Goal: Transaction & Acquisition: Purchase product/service

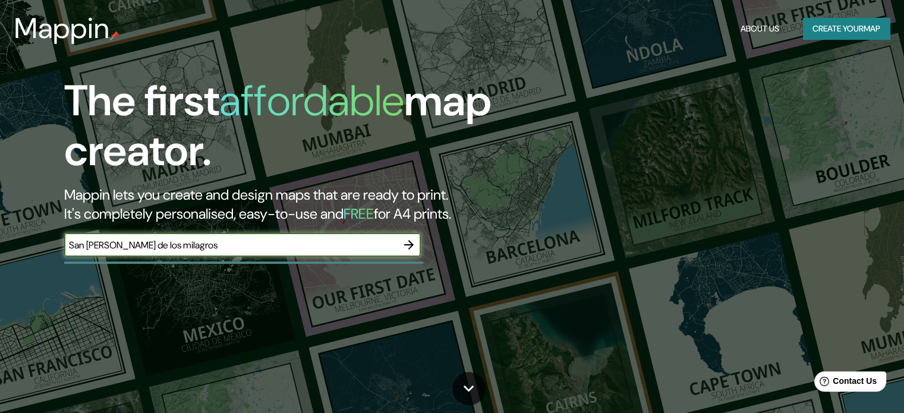
type input "San [PERSON_NAME] de los milagros"
click at [411, 242] on icon "button" at bounding box center [409, 245] width 14 height 14
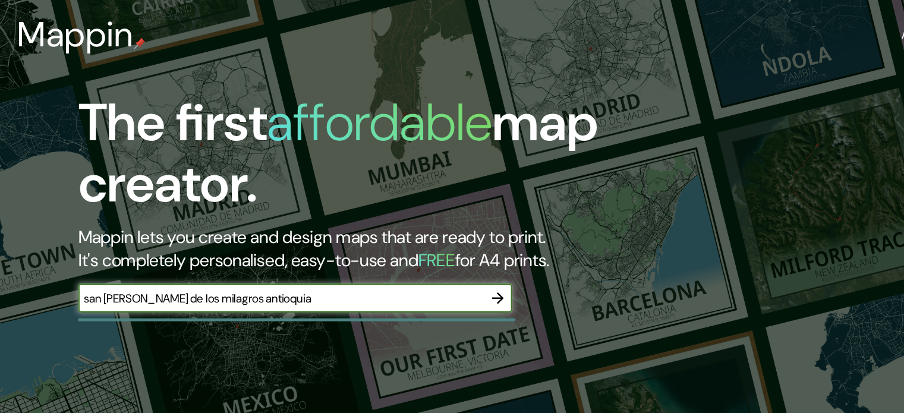
type input "san [PERSON_NAME] de los milagros antioquia"
click at [407, 241] on icon "button" at bounding box center [409, 245] width 14 height 14
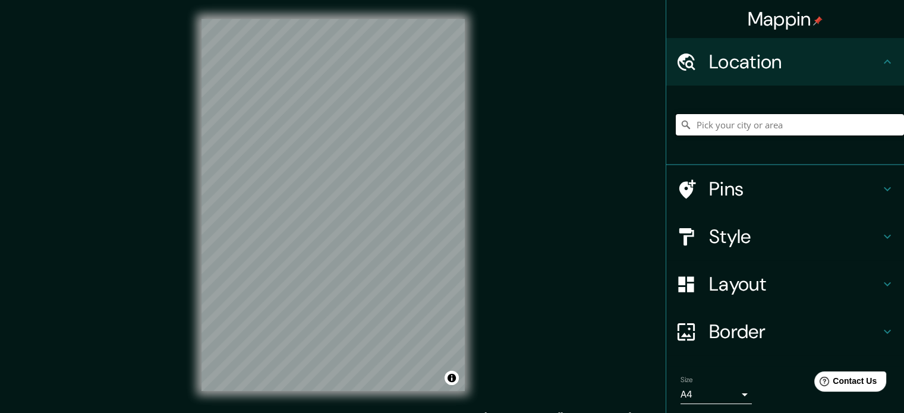
click at [746, 122] on input "Pick your city or area" at bounding box center [790, 124] width 228 height 21
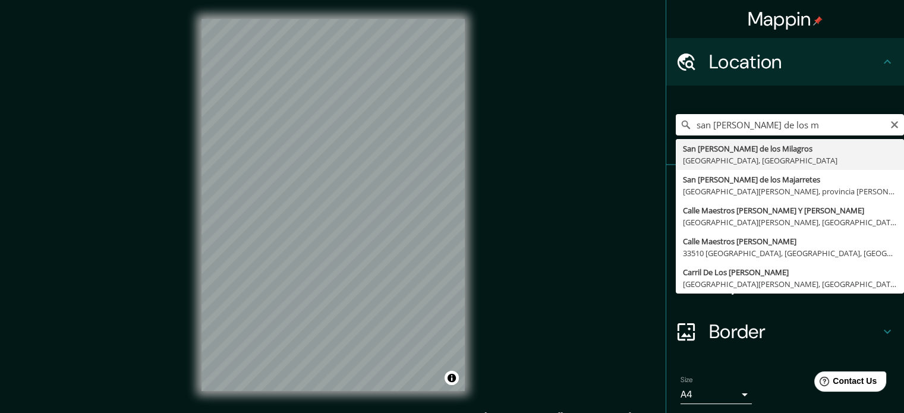
type input "San [PERSON_NAME] de los Milagros, [GEOGRAPHIC_DATA], [GEOGRAPHIC_DATA]"
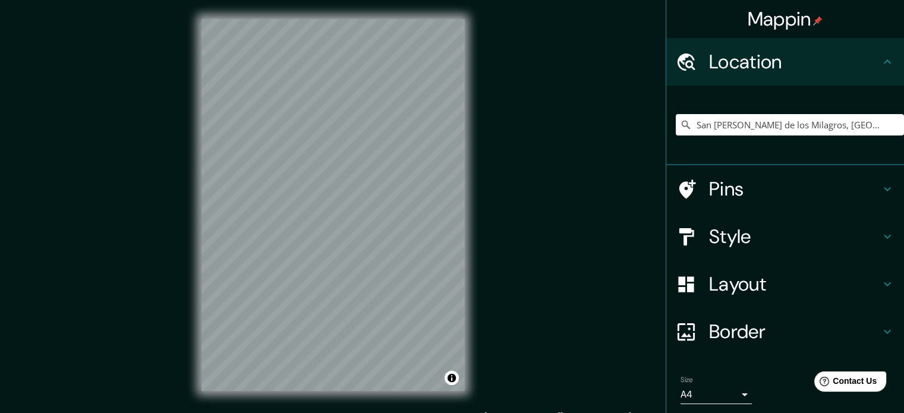
click at [478, 255] on div "© Mapbox © OpenStreetMap Improve this map" at bounding box center [332, 205] width 301 height 410
click at [730, 190] on h4 "Pins" at bounding box center [794, 189] width 171 height 24
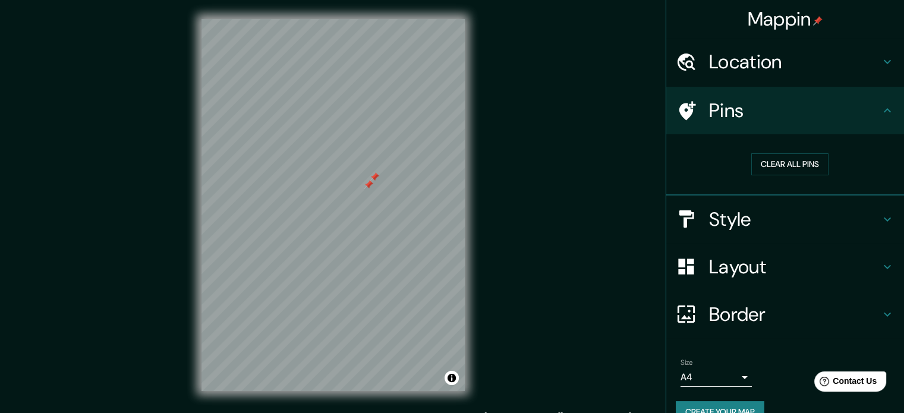
scroll to position [23, 0]
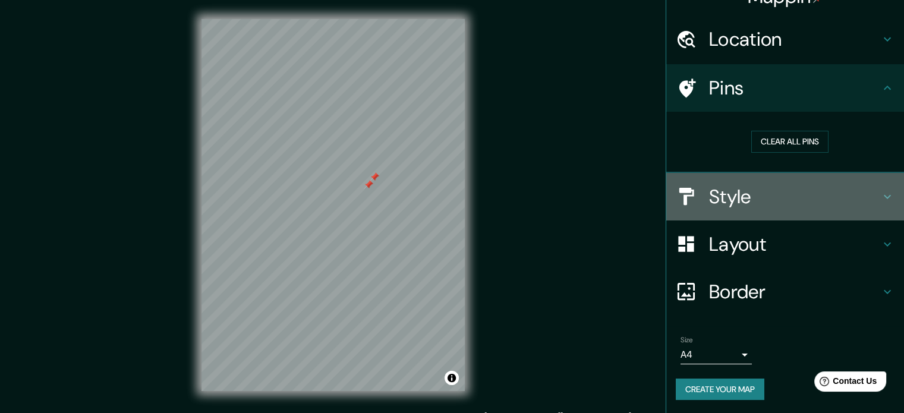
click at [880, 191] on icon at bounding box center [887, 197] width 14 height 14
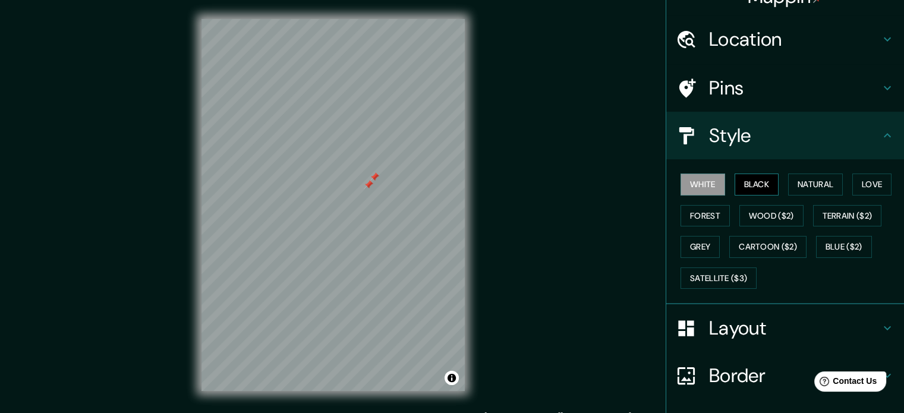
click at [757, 182] on button "Black" at bounding box center [757, 185] width 45 height 22
click at [368, 184] on div at bounding box center [369, 185] width 10 height 10
click at [375, 180] on div at bounding box center [375, 177] width 10 height 10
click at [530, 170] on div "Mappin Location [GEOGRAPHIC_DATA][PERSON_NAME], [GEOGRAPHIC_DATA], [GEOGRAPHIC_…" at bounding box center [452, 214] width 904 height 429
